Goal: Task Accomplishment & Management: Use online tool/utility

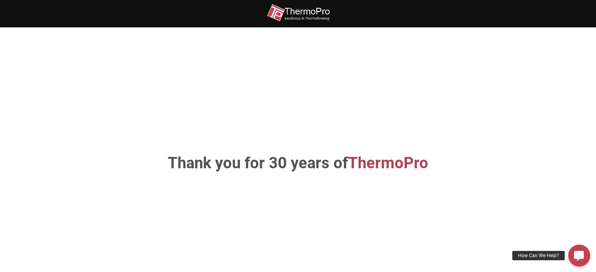
click at [315, 177] on div "Thank you for 30 years of ThermoPro" at bounding box center [298, 163] width 447 height 225
click at [389, 170] on span "ThermoPro" at bounding box center [388, 163] width 80 height 18
click at [303, 9] on img at bounding box center [298, 13] width 63 height 18
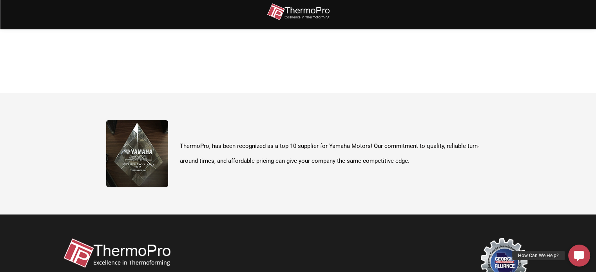
scroll to position [278, 0]
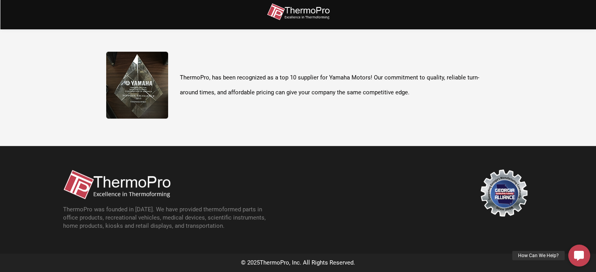
click at [137, 97] on img at bounding box center [137, 85] width 62 height 67
drag, startPoint x: 213, startPoint y: 72, endPoint x: 256, endPoint y: 83, distance: 43.8
click at [214, 72] on p "ThermoPro, has been recognized as a top 10 supplier for Yamaha Motors! Our comm…" at bounding box center [335, 85] width 310 height 29
click at [505, 202] on img at bounding box center [504, 193] width 47 height 47
drag, startPoint x: 254, startPoint y: 262, endPoint x: 348, endPoint y: 265, distance: 94.5
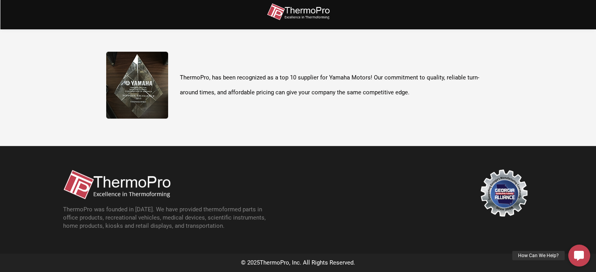
click at [257, 262] on div "© 2025 ThermoPro , Inc. All Rights Reserved." at bounding box center [298, 263] width 486 height 11
click at [353, 265] on div "© 2025 ThermoPro , Inc. All Rights Reserved." at bounding box center [298, 263] width 486 height 11
click at [141, 213] on p "ThermoPro was founded in [DATE]. We have provided thermoformed parts in office …" at bounding box center [169, 218] width 212 height 25
click at [107, 187] on img at bounding box center [116, 185] width 107 height 30
click at [64, 185] on img at bounding box center [116, 185] width 107 height 30
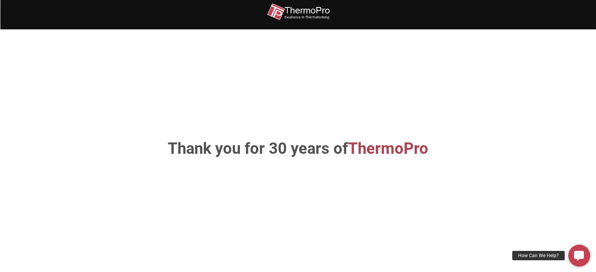
scroll to position [0, 0]
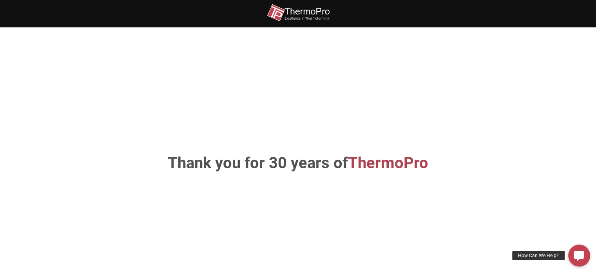
drag, startPoint x: 381, startPoint y: 180, endPoint x: 396, endPoint y: 169, distance: 18.2
click at [382, 180] on div "Thank you for 30 years of ThermoPro" at bounding box center [298, 163] width 447 height 225
drag, startPoint x: 396, startPoint y: 168, endPoint x: 245, endPoint y: 167, distance: 150.9
click at [365, 168] on span "ThermoPro" at bounding box center [388, 163] width 80 height 18
click at [209, 169] on h1 "Thank you for 30 years of ThermoPro" at bounding box center [298, 164] width 411 height 16
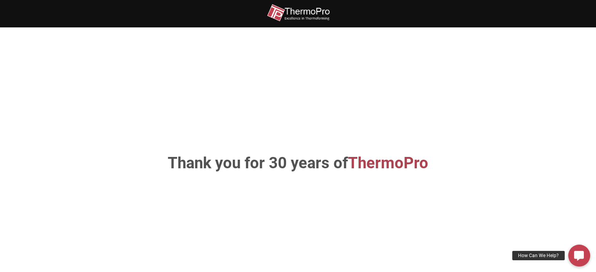
click at [298, 14] on img at bounding box center [298, 13] width 63 height 18
click at [576, 257] on icon at bounding box center [579, 256] width 10 height 10
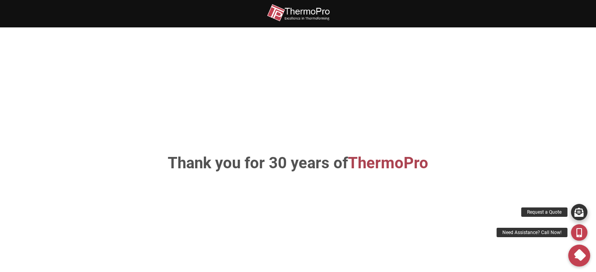
click at [555, 209] on div "Request a Quote" at bounding box center [544, 212] width 46 height 9
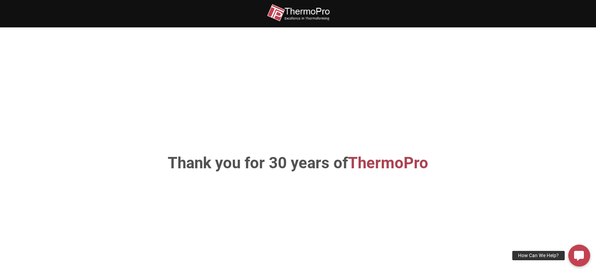
drag, startPoint x: 292, startPoint y: 171, endPoint x: 298, endPoint y: 144, distance: 27.3
click at [292, 171] on h1 "Thank you for 30 years of ThermoPro" at bounding box center [298, 164] width 411 height 16
click at [320, 7] on img at bounding box center [298, 13] width 63 height 18
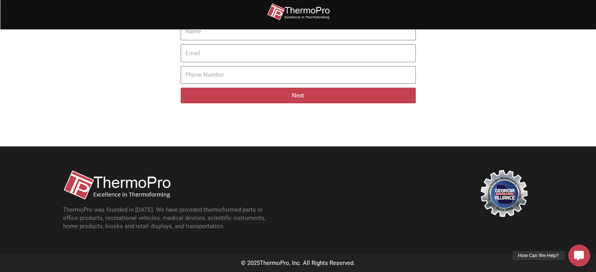
scroll to position [229, 0]
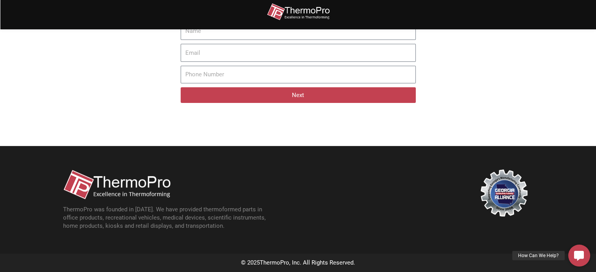
click at [159, 197] on img at bounding box center [116, 185] width 107 height 30
click at [80, 187] on img at bounding box center [116, 185] width 107 height 30
click at [140, 186] on img at bounding box center [116, 185] width 107 height 30
click at [199, 230] on p "ThermoPro was founded in [DATE]. We have provided thermoformed parts in office …" at bounding box center [169, 218] width 212 height 25
